Goal: Task Accomplishment & Management: Manage account settings

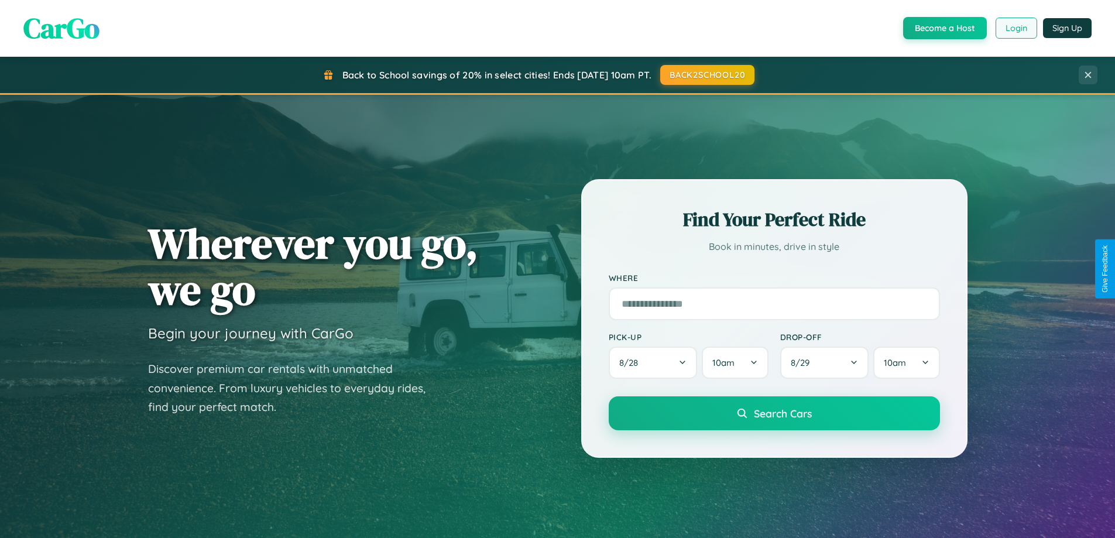
click at [1016, 28] on button "Login" at bounding box center [1017, 28] width 42 height 21
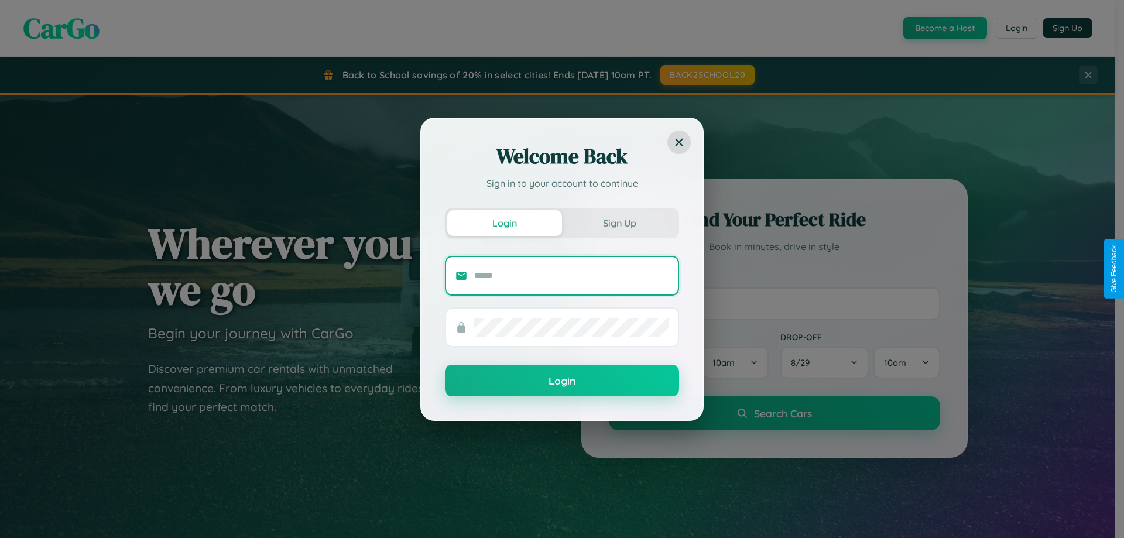
click at [571, 275] on input "text" at bounding box center [571, 275] width 194 height 19
type input "**********"
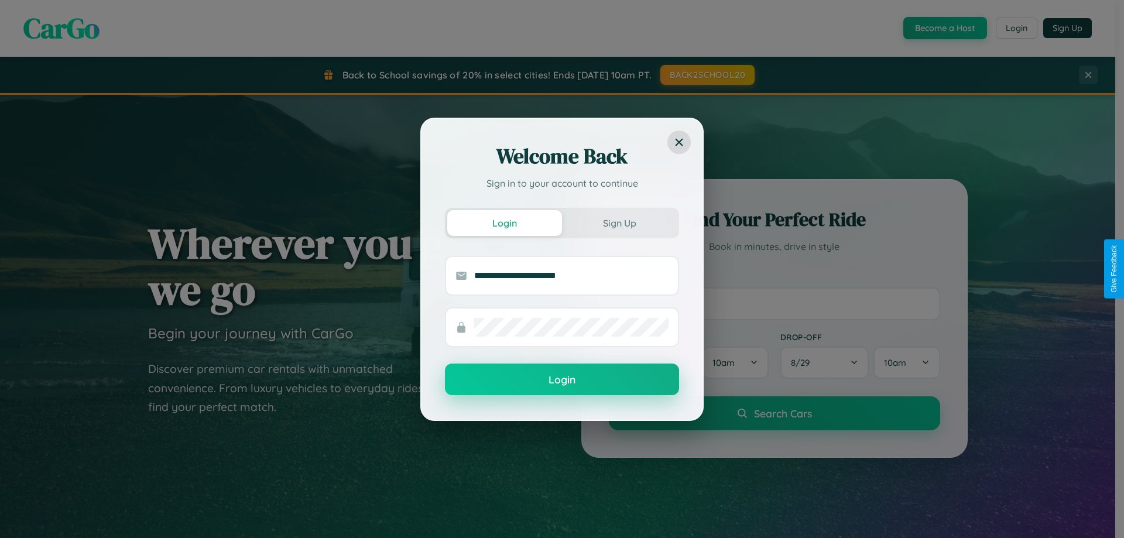
click at [562, 379] on button "Login" at bounding box center [562, 380] width 234 height 32
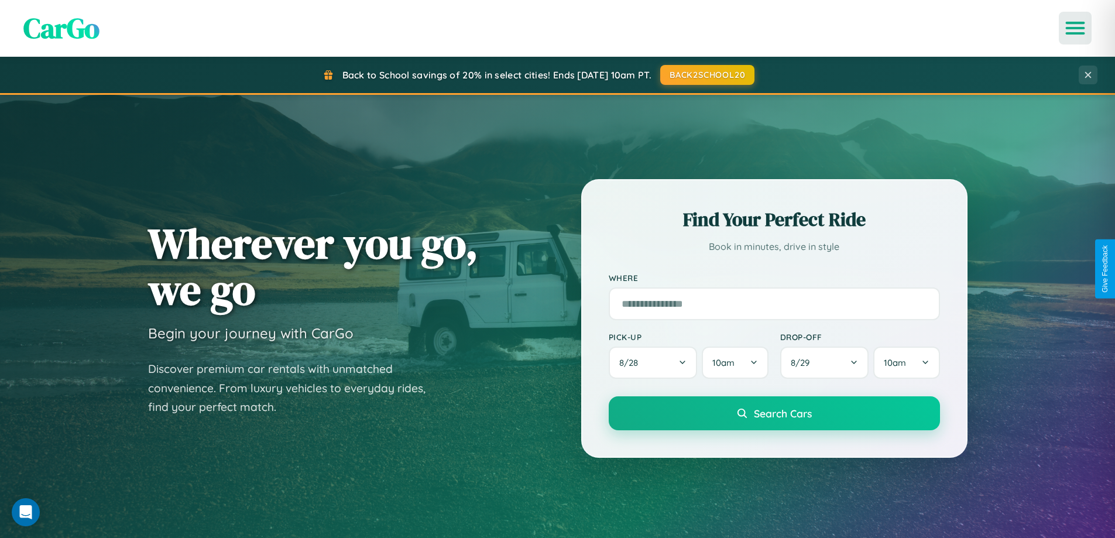
click at [1075, 28] on icon "Open menu" at bounding box center [1075, 28] width 17 height 11
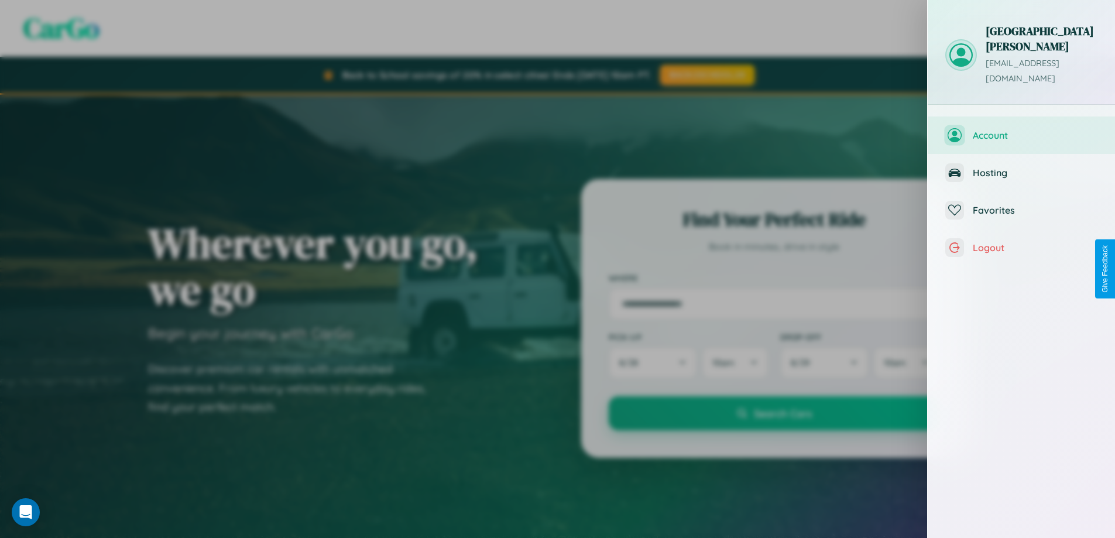
click at [1022, 129] on span "Account" at bounding box center [1035, 135] width 125 height 12
